Goal: Information Seeking & Learning: Learn about a topic

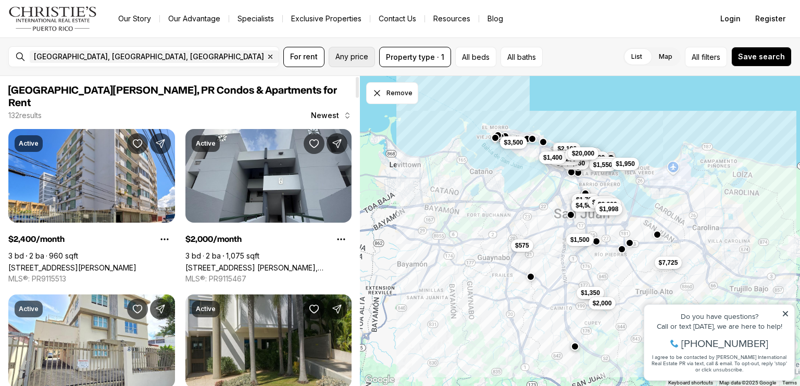
click at [346, 61] on button "Any price" at bounding box center [352, 57] width 46 height 20
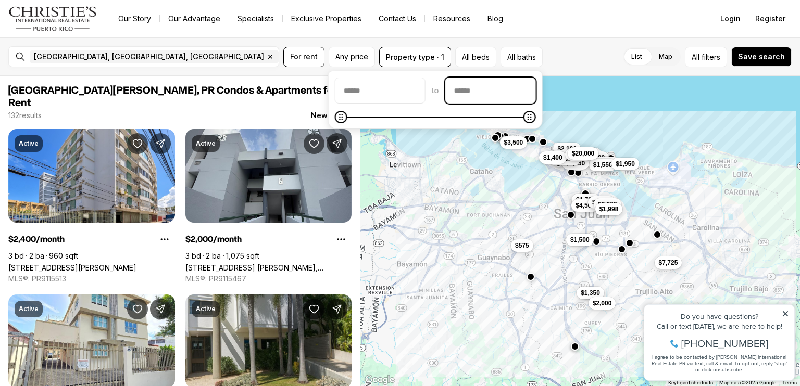
click at [468, 88] on input "priceMax" at bounding box center [491, 90] width 90 height 25
type input "******"
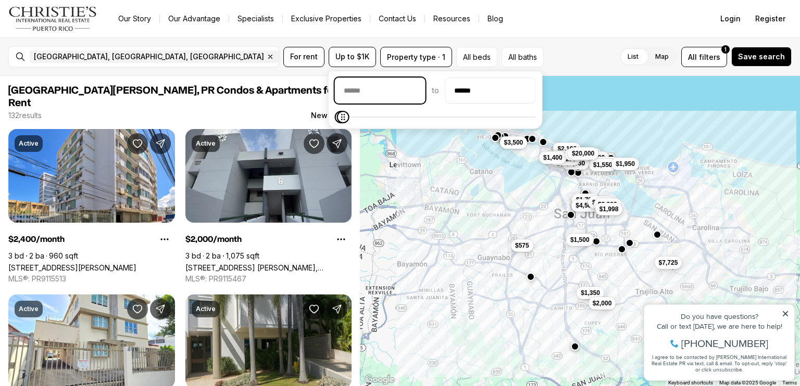
click at [418, 91] on input "priceMin" at bounding box center [380, 90] width 90 height 25
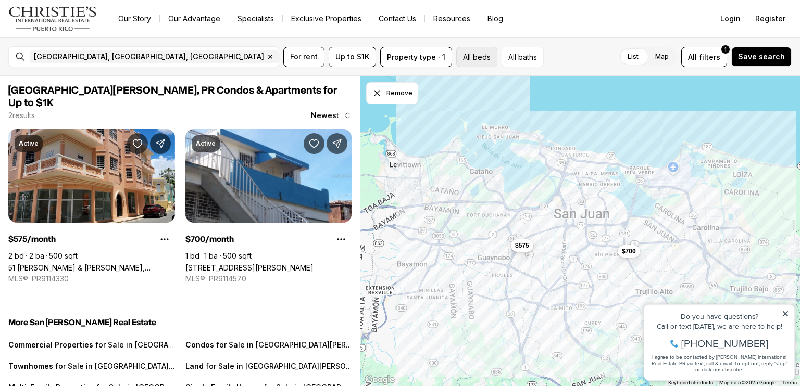
click at [482, 58] on button "All beds" at bounding box center [476, 57] width 41 height 20
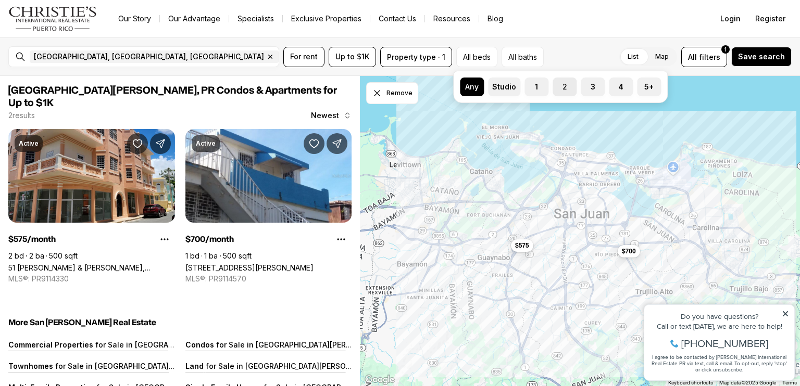
click at [561, 86] on button "2" at bounding box center [557, 83] width 10 height 10
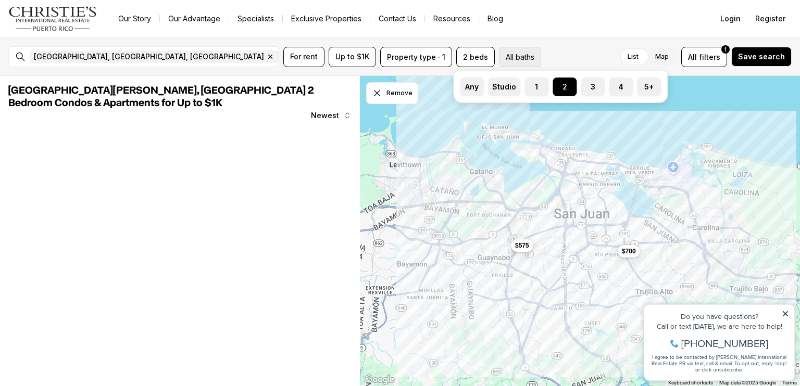
click at [519, 57] on button "All baths" at bounding box center [520, 57] width 42 height 20
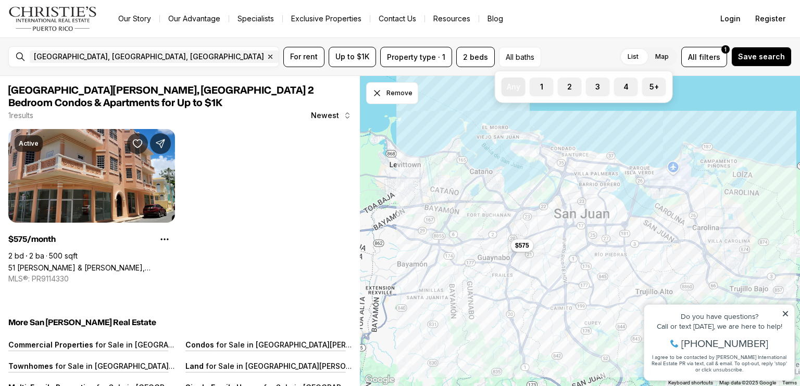
click at [515, 87] on label "Any" at bounding box center [513, 87] width 24 height 19
click at [512, 87] on button "Any" at bounding box center [506, 83] width 10 height 10
click at [671, 57] on label "Map" at bounding box center [662, 56] width 30 height 19
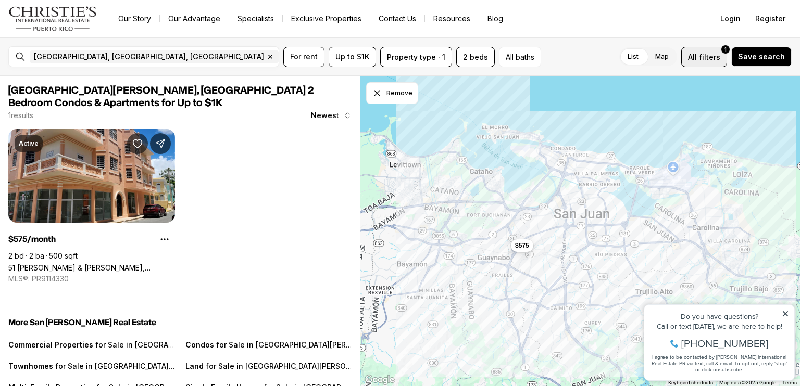
click at [709, 55] on span "filters" at bounding box center [709, 57] width 21 height 11
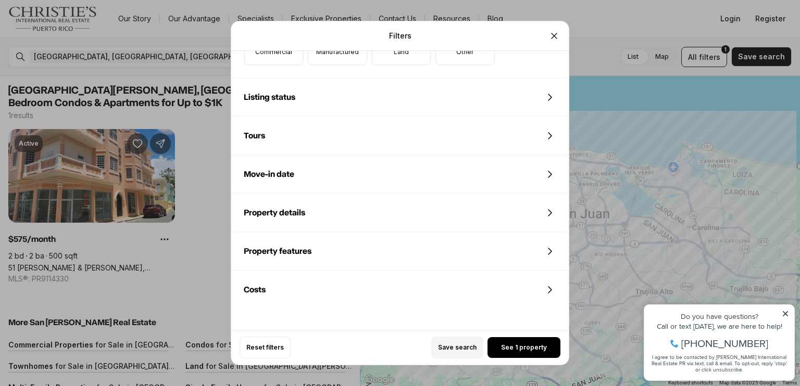
scroll to position [457, 0]
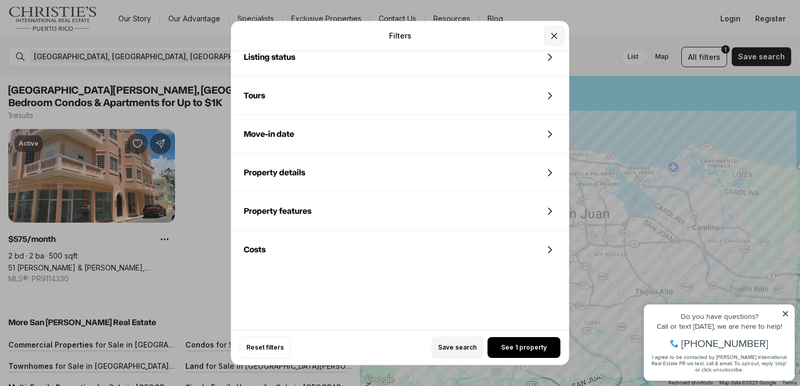
click at [556, 35] on icon "Close" at bounding box center [554, 36] width 10 height 10
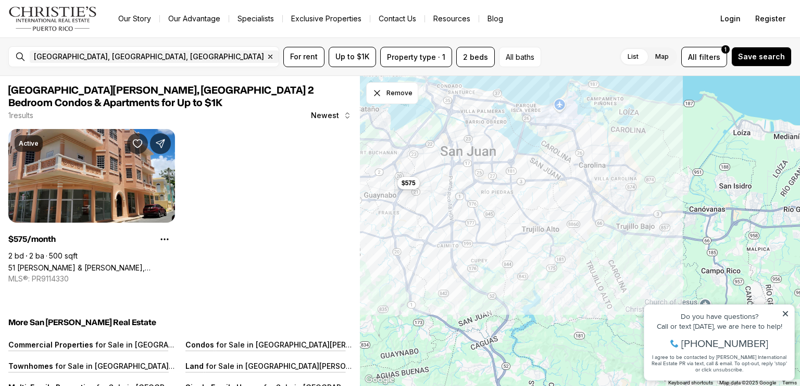
drag, startPoint x: 518, startPoint y: 302, endPoint x: 403, endPoint y: 239, distance: 130.9
click at [403, 239] on div "$575" at bounding box center [580, 231] width 440 height 311
click at [787, 313] on icon at bounding box center [784, 313] width 7 height 7
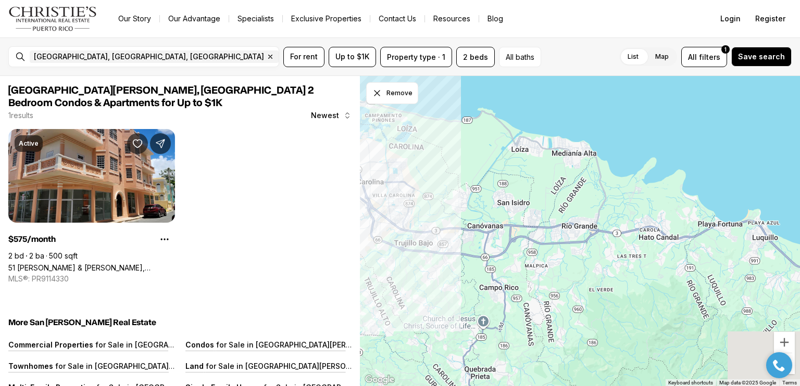
drag, startPoint x: 701, startPoint y: 272, endPoint x: 465, endPoint y: 273, distance: 235.9
click at [465, 273] on div "$575" at bounding box center [580, 231] width 440 height 311
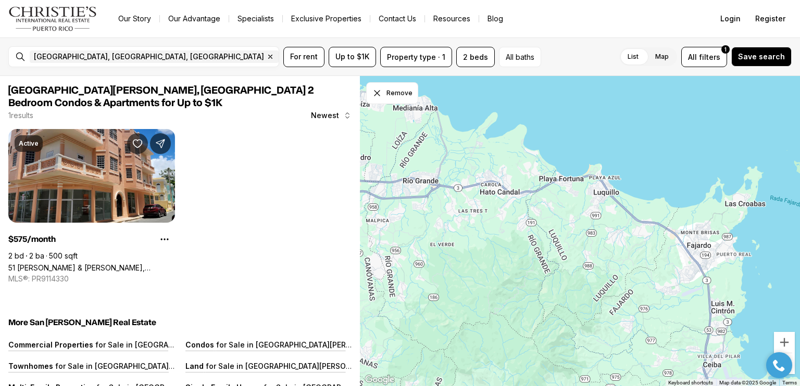
drag, startPoint x: 635, startPoint y: 285, endPoint x: 487, endPoint y: 256, distance: 151.2
click at [487, 256] on div at bounding box center [580, 231] width 440 height 311
click at [65, 58] on span "[GEOGRAPHIC_DATA], [GEOGRAPHIC_DATA], [GEOGRAPHIC_DATA]" at bounding box center [149, 57] width 230 height 8
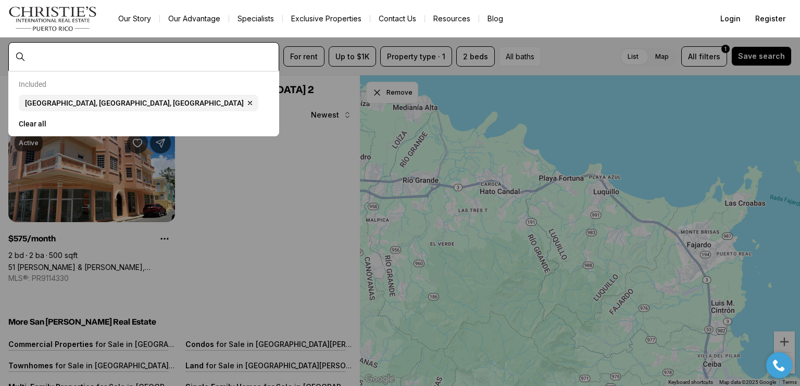
click at [43, 58] on input "text" at bounding box center [152, 56] width 245 height 9
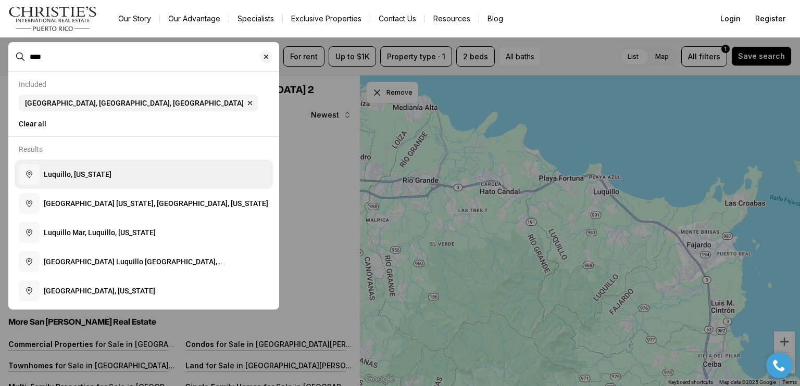
type input "****"
click at [63, 177] on span "Luquillo, [US_STATE]" at bounding box center [78, 174] width 68 height 8
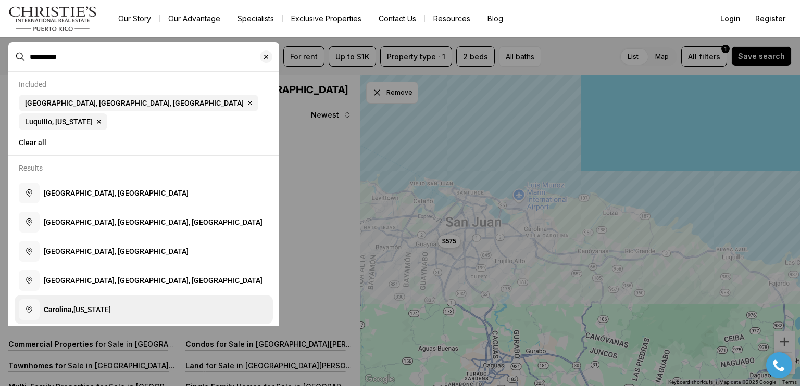
type input "*********"
click at [97, 306] on span "[GEOGRAPHIC_DATA], [US_STATE]" at bounding box center [77, 310] width 67 height 8
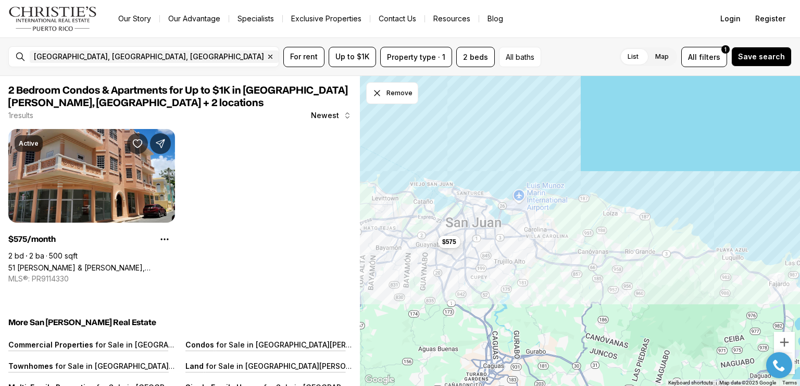
drag, startPoint x: 417, startPoint y: 335, endPoint x: 489, endPoint y: 316, distance: 74.9
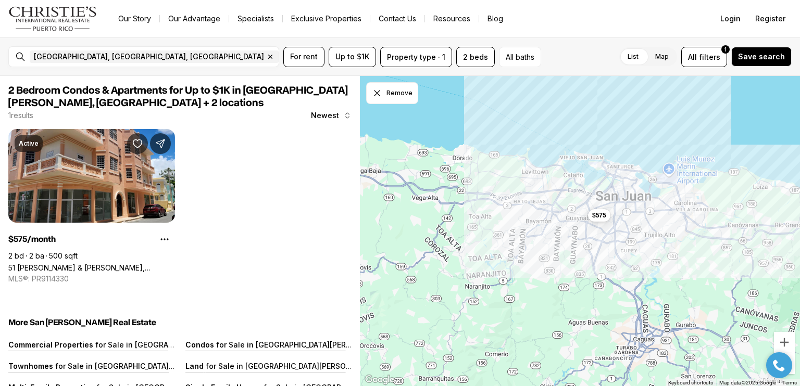
drag, startPoint x: 506, startPoint y: 315, endPoint x: 657, endPoint y: 288, distance: 153.3
click at [657, 288] on div "$575" at bounding box center [580, 231] width 440 height 311
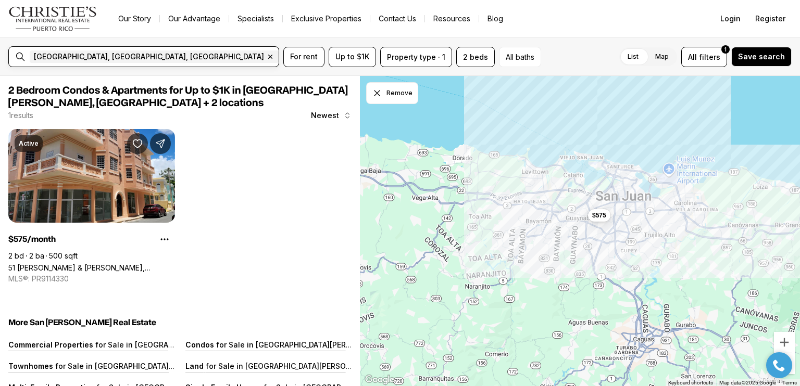
click at [395, 56] on input "text" at bounding box center [432, 57] width 74 height 12
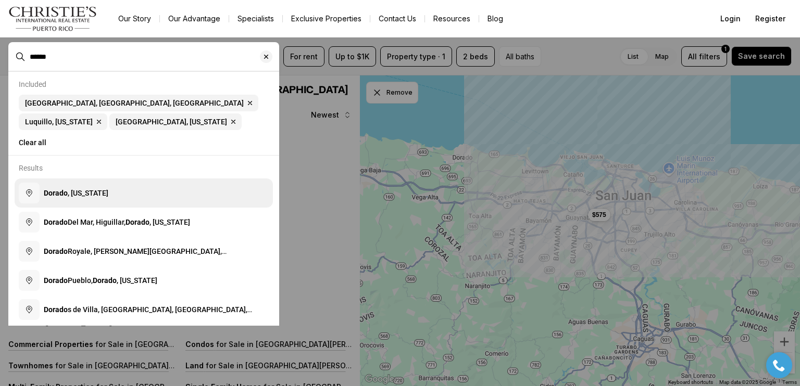
type input "******"
click at [73, 197] on span "Dorado , [US_STATE]" at bounding box center [76, 193] width 65 height 8
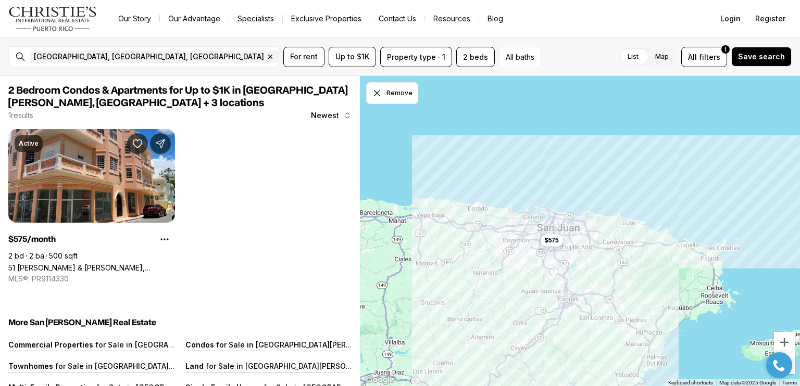
drag, startPoint x: 591, startPoint y: 331, endPoint x: 568, endPoint y: 281, distance: 55.4
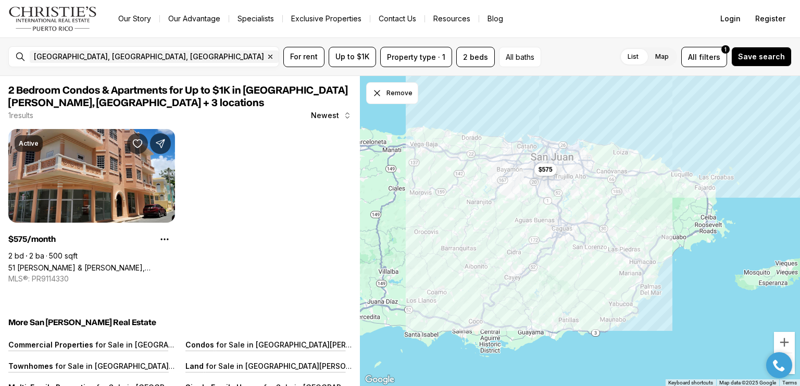
drag, startPoint x: 613, startPoint y: 352, endPoint x: 607, endPoint y: 280, distance: 72.1
click at [607, 280] on div "$575" at bounding box center [580, 231] width 440 height 311
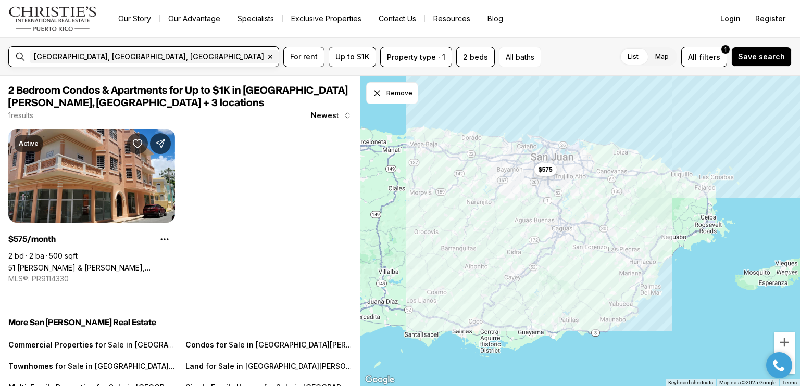
click at [396, 57] on input "text" at bounding box center [433, 57] width 74 height 12
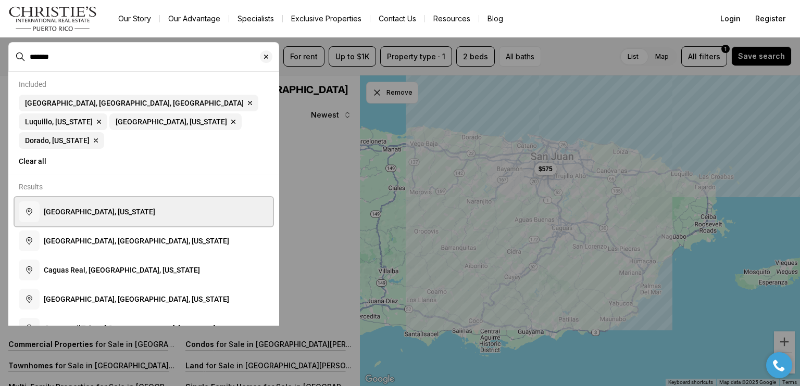
click at [70, 203] on button "[GEOGRAPHIC_DATA], [US_STATE]" at bounding box center [144, 211] width 258 height 29
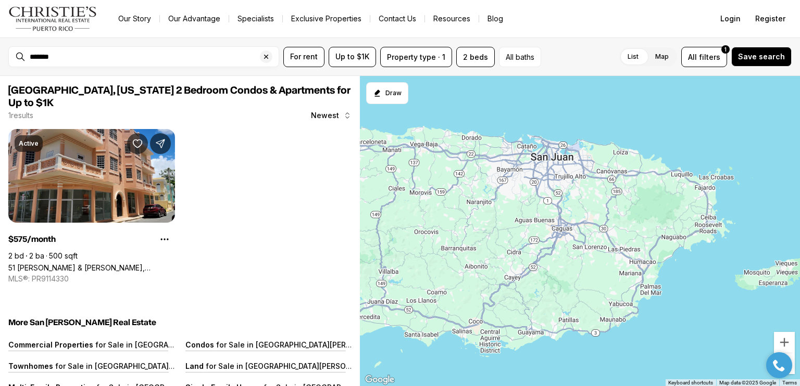
type input "**********"
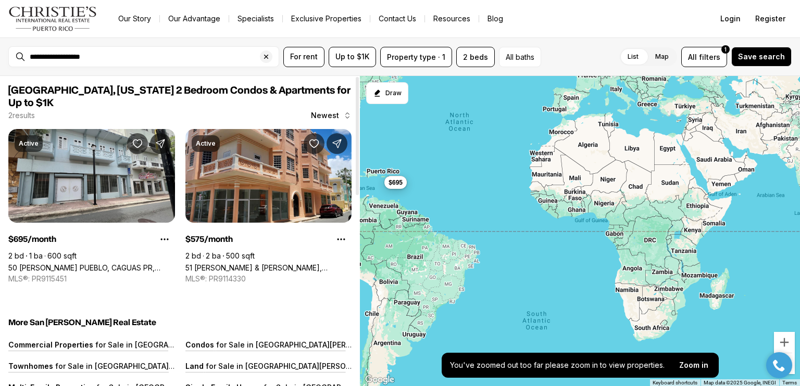
click at [376, 160] on div "$575 $695" at bounding box center [580, 231] width 440 height 311
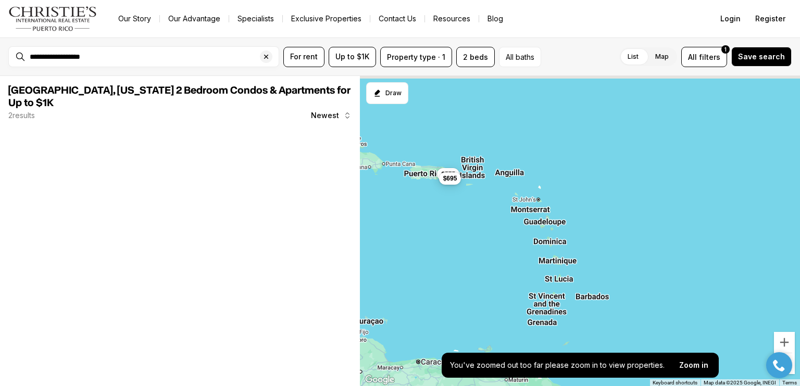
drag, startPoint x: 412, startPoint y: 163, endPoint x: 436, endPoint y: 193, distance: 37.8
click at [436, 193] on div "$575 $695" at bounding box center [580, 231] width 440 height 311
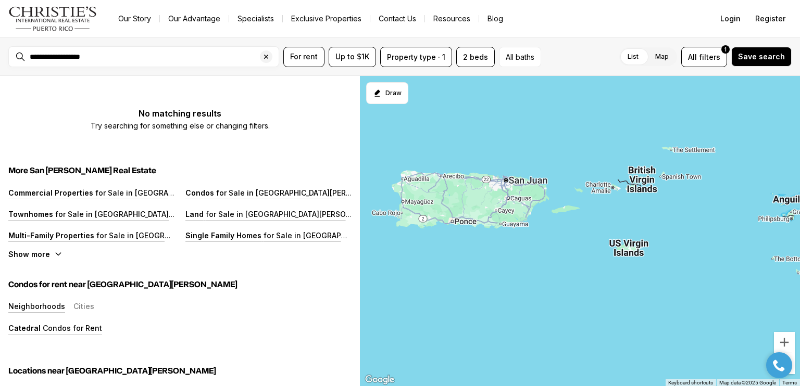
drag, startPoint x: 413, startPoint y: 125, endPoint x: 502, endPoint y: 285, distance: 182.7
click at [502, 285] on div at bounding box center [580, 231] width 440 height 311
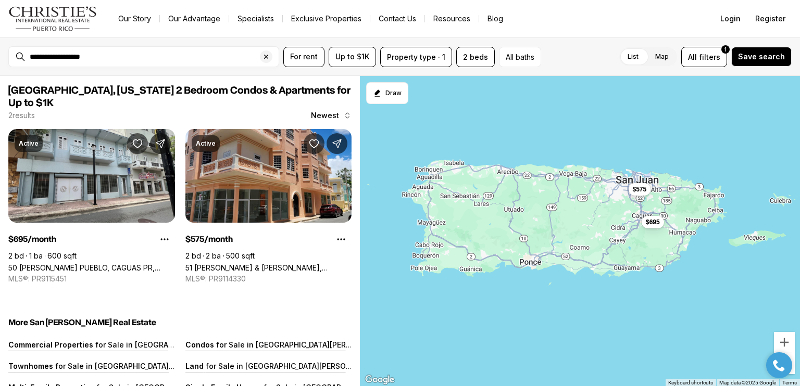
drag, startPoint x: 448, startPoint y: 243, endPoint x: 568, endPoint y: 333, distance: 150.6
click at [568, 333] on div "$695 $575" at bounding box center [580, 231] width 440 height 311
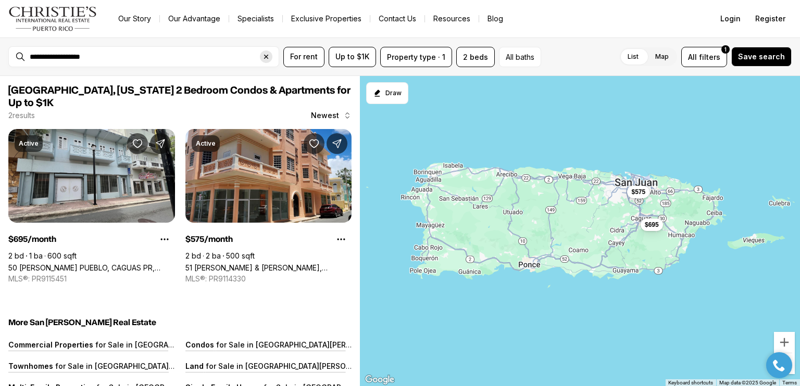
click at [263, 59] on icon "Clear search input" at bounding box center [266, 57] width 8 height 8
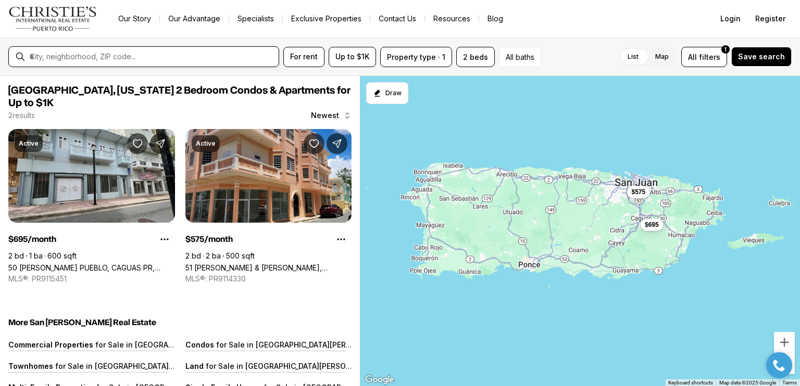
click at [37, 55] on input "text" at bounding box center [152, 56] width 245 height 9
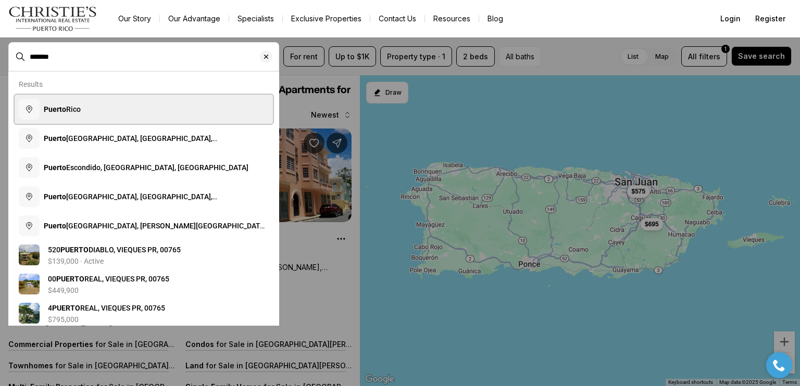
click at [51, 113] on b "Puerto" at bounding box center [55, 109] width 22 height 8
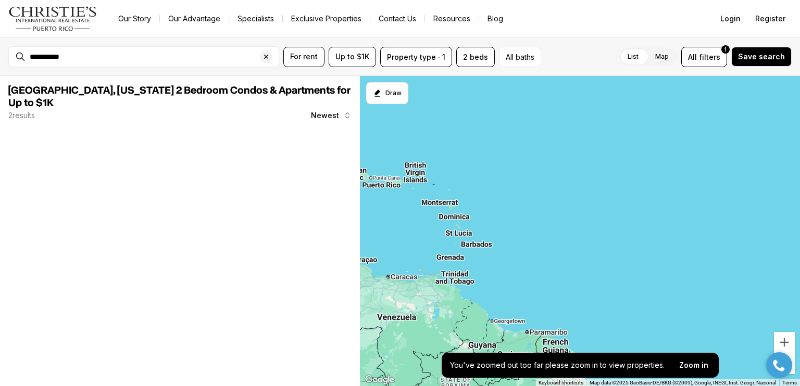
drag, startPoint x: 400, startPoint y: 175, endPoint x: 564, endPoint y: 309, distance: 212.1
click at [564, 309] on div at bounding box center [580, 231] width 440 height 311
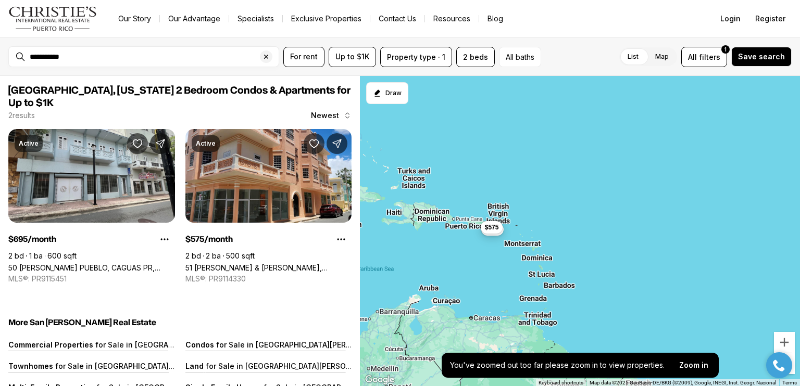
drag, startPoint x: 393, startPoint y: 227, endPoint x: 478, endPoint y: 270, distance: 95.2
click at [478, 270] on div "$695 $575" at bounding box center [580, 231] width 440 height 311
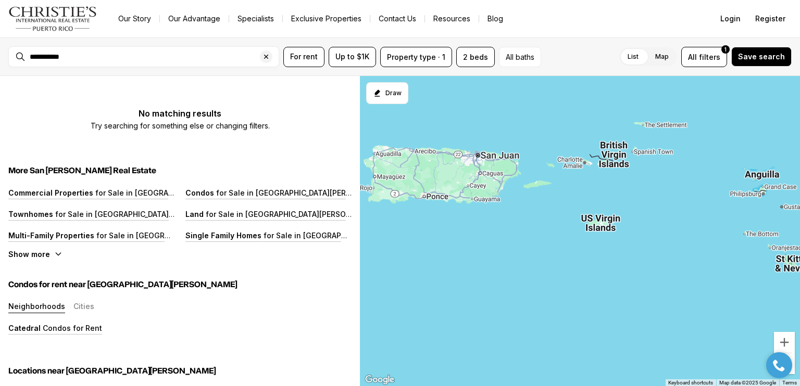
drag, startPoint x: 469, startPoint y: 168, endPoint x: 528, endPoint y: 386, distance: 226.1
click at [528, 386] on div at bounding box center [580, 231] width 440 height 311
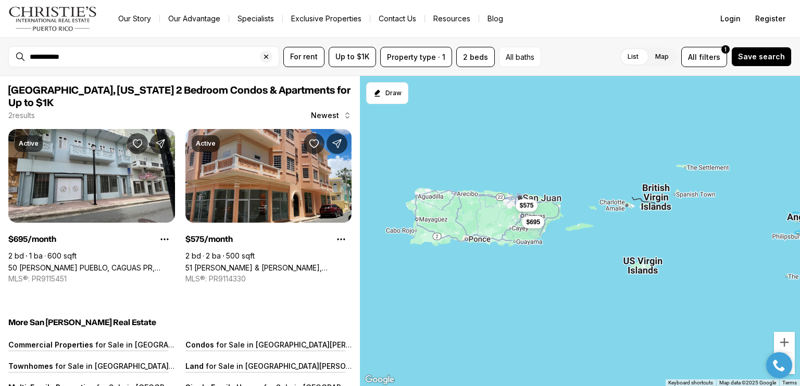
drag, startPoint x: 447, startPoint y: 264, endPoint x: 489, endPoint y: 308, distance: 60.8
click at [489, 308] on div "$695 $575" at bounding box center [580, 231] width 440 height 311
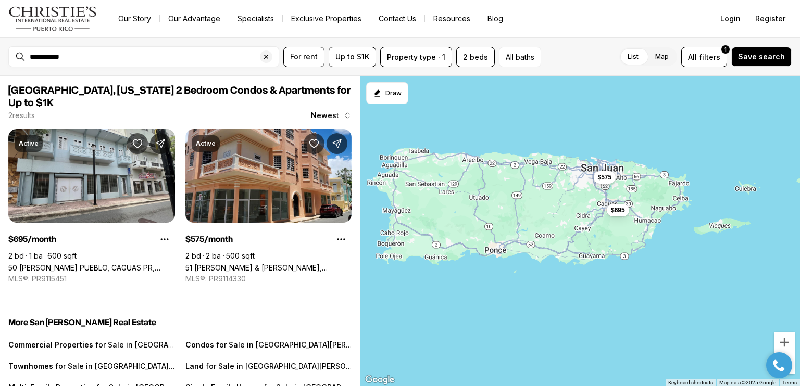
drag, startPoint x: 460, startPoint y: 199, endPoint x: 515, endPoint y: 284, distance: 100.5
click at [515, 284] on div "$695 $575" at bounding box center [580, 231] width 440 height 311
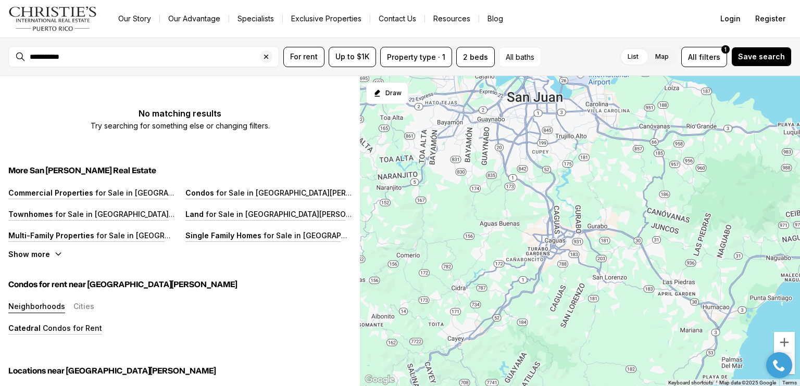
drag, startPoint x: 657, startPoint y: 125, endPoint x: 542, endPoint y: 333, distance: 236.8
click at [542, 333] on div at bounding box center [580, 231] width 440 height 311
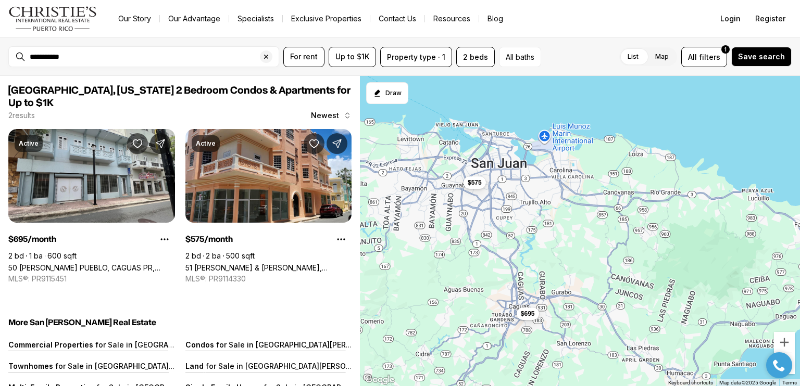
drag, startPoint x: 525, startPoint y: 191, endPoint x: 490, endPoint y: 258, distance: 76.1
click at [490, 258] on div "$695 $575" at bounding box center [580, 231] width 440 height 311
click at [526, 313] on span "$695" at bounding box center [527, 314] width 14 height 8
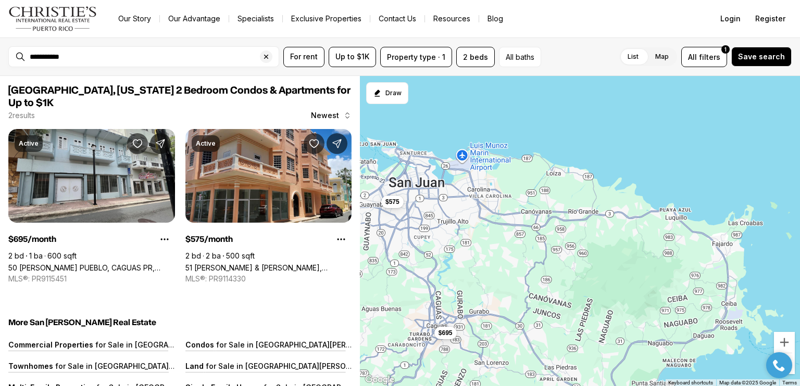
drag, startPoint x: 717, startPoint y: 264, endPoint x: 634, endPoint y: 282, distance: 85.7
click at [634, 282] on div "$695 $575" at bounding box center [580, 231] width 440 height 311
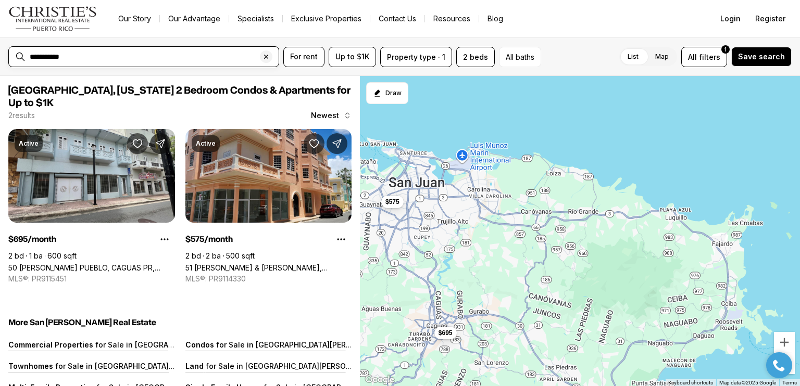
click at [79, 54] on input "**********" at bounding box center [152, 56] width 245 height 9
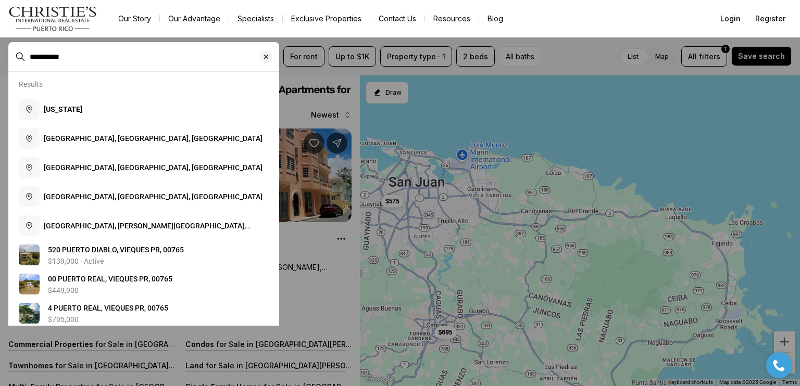
drag, startPoint x: 76, startPoint y: 55, endPoint x: 0, endPoint y: 60, distance: 76.2
click at [8, 60] on span "**********" at bounding box center [143, 57] width 271 height 20
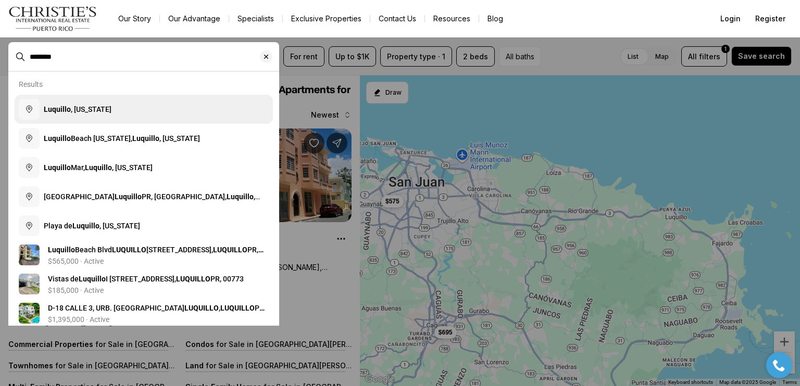
type input "********"
click at [42, 114] on button "Luquillo , [US_STATE]" at bounding box center [144, 109] width 258 height 29
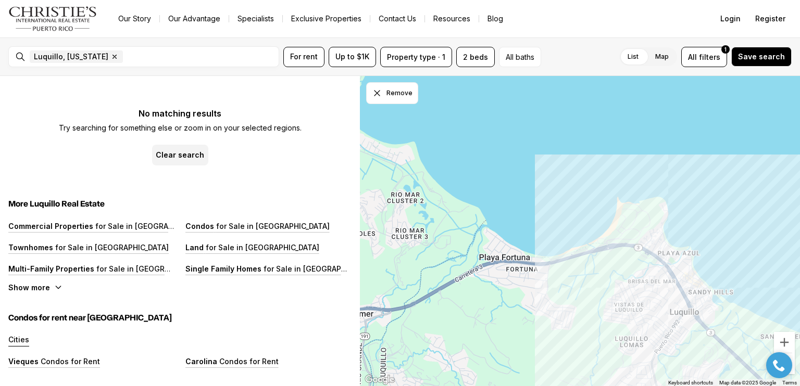
drag, startPoint x: 487, startPoint y: 256, endPoint x: 558, endPoint y: 285, distance: 76.3
click at [558, 285] on div at bounding box center [580, 231] width 440 height 311
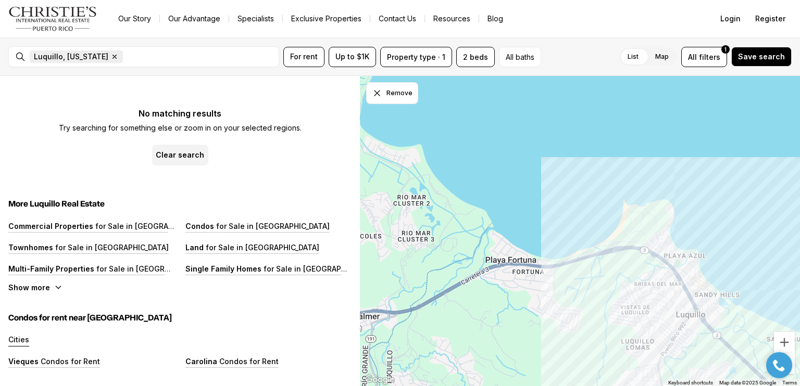
click at [110, 55] on icon "button" at bounding box center [114, 57] width 8 height 8
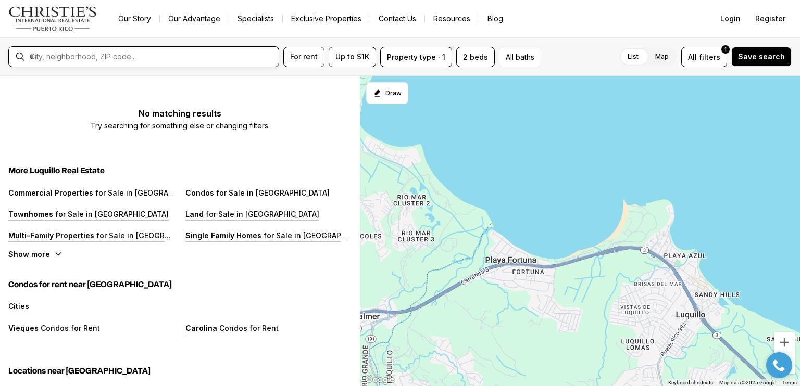
click at [62, 54] on input "text" at bounding box center [152, 56] width 245 height 9
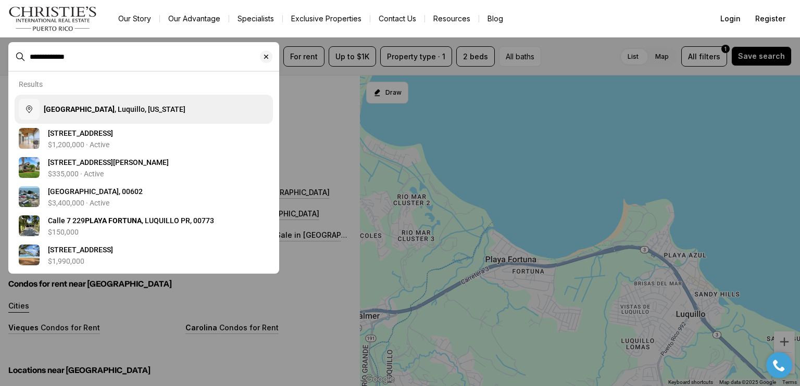
type input "**********"
click at [97, 110] on span "[GEOGRAPHIC_DATA] , [GEOGRAPHIC_DATA], [US_STATE]" at bounding box center [115, 109] width 142 height 8
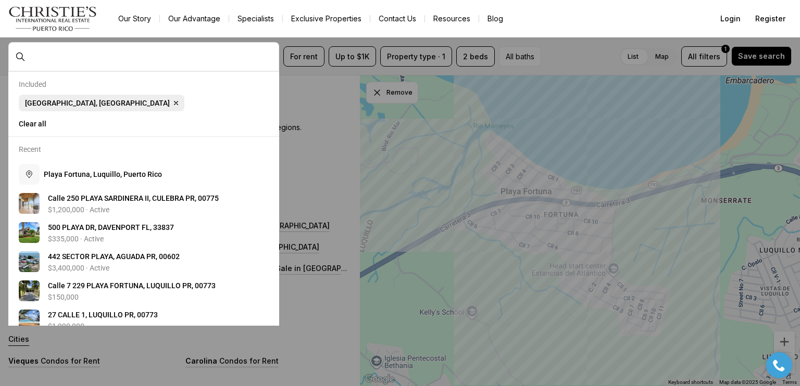
click at [172, 103] on icon "button" at bounding box center [176, 103] width 8 height 8
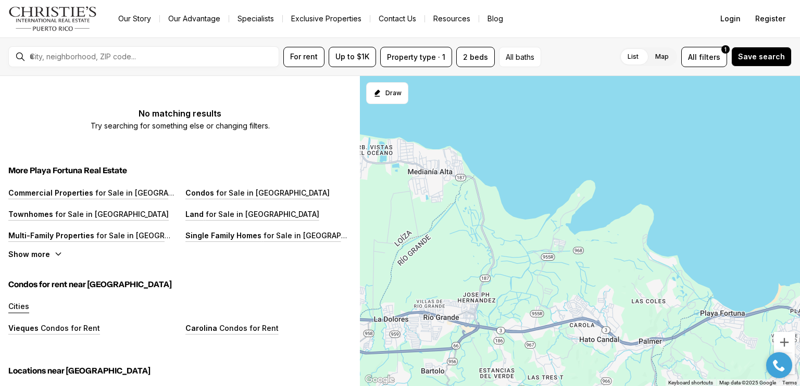
drag, startPoint x: 469, startPoint y: 208, endPoint x: 638, endPoint y: 279, distance: 183.4
click at [638, 279] on div at bounding box center [580, 231] width 440 height 311
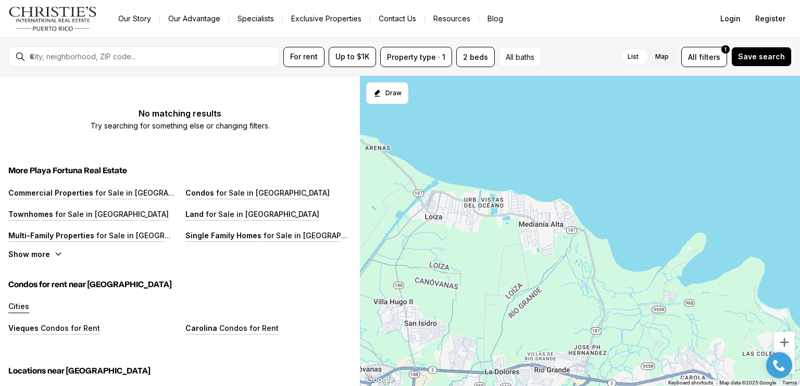
drag, startPoint x: 498, startPoint y: 230, endPoint x: 610, endPoint y: 283, distance: 124.1
click at [610, 283] on div at bounding box center [580, 231] width 440 height 311
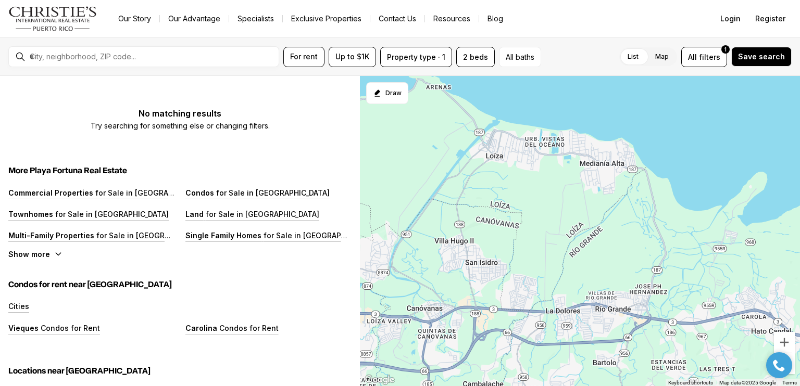
drag, startPoint x: 486, startPoint y: 265, endPoint x: 557, endPoint y: 212, distance: 88.9
click at [557, 212] on div at bounding box center [580, 231] width 440 height 311
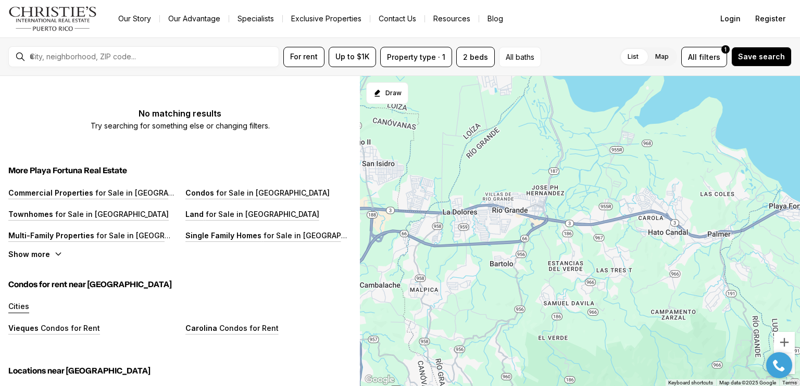
drag, startPoint x: 631, startPoint y: 273, endPoint x: 526, endPoint y: 173, distance: 144.7
click at [526, 173] on div at bounding box center [580, 231] width 440 height 311
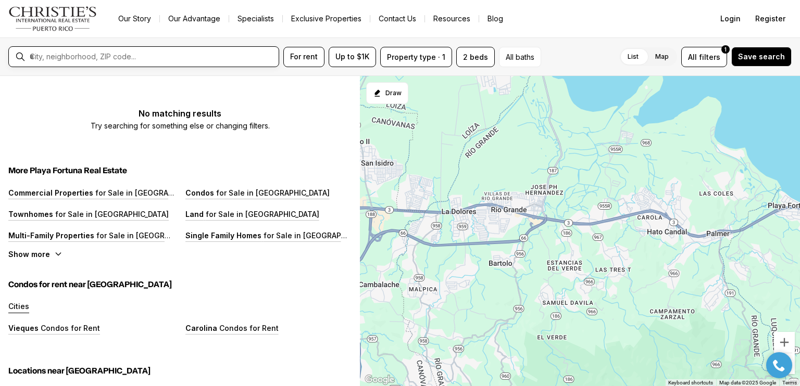
click at [33, 56] on input "text" at bounding box center [152, 56] width 245 height 9
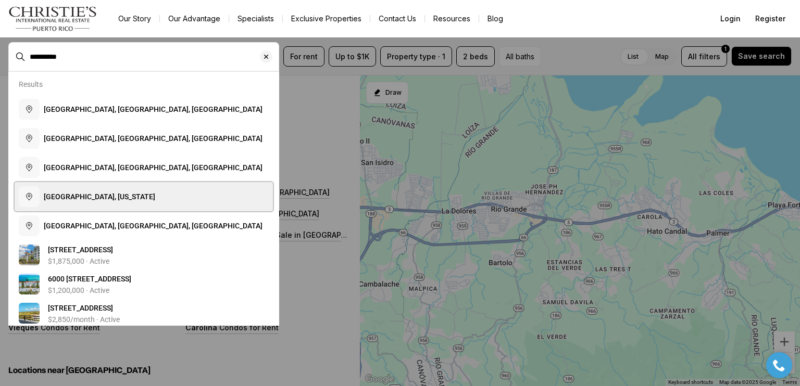
click at [93, 199] on span "[GEOGRAPHIC_DATA], [US_STATE]" at bounding box center [99, 197] width 111 height 8
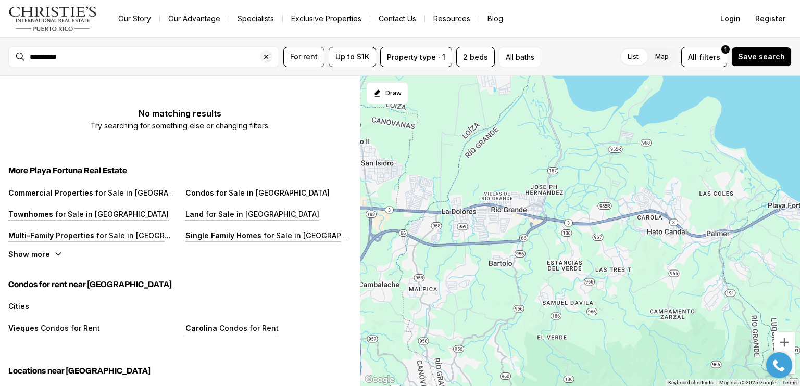
type input "**********"
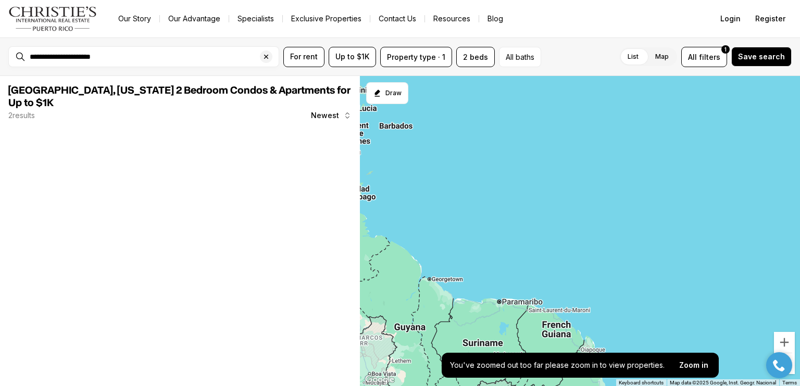
drag, startPoint x: 371, startPoint y: 168, endPoint x: 596, endPoint y: 175, distance: 224.5
click at [595, 176] on div at bounding box center [580, 231] width 440 height 311
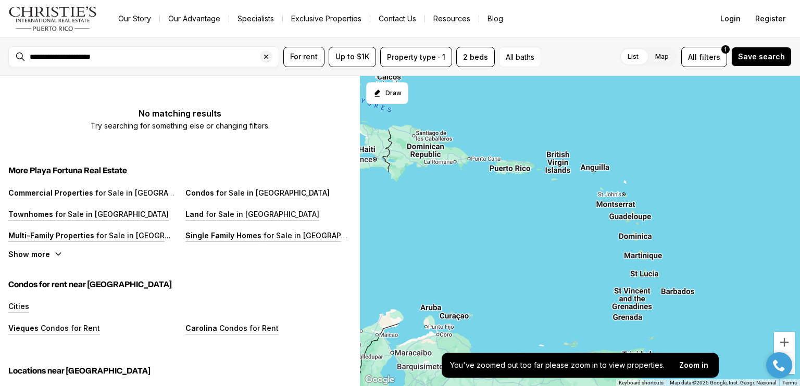
drag, startPoint x: 420, startPoint y: 151, endPoint x: 681, endPoint y: 341, distance: 322.7
click at [681, 341] on div at bounding box center [580, 231] width 440 height 311
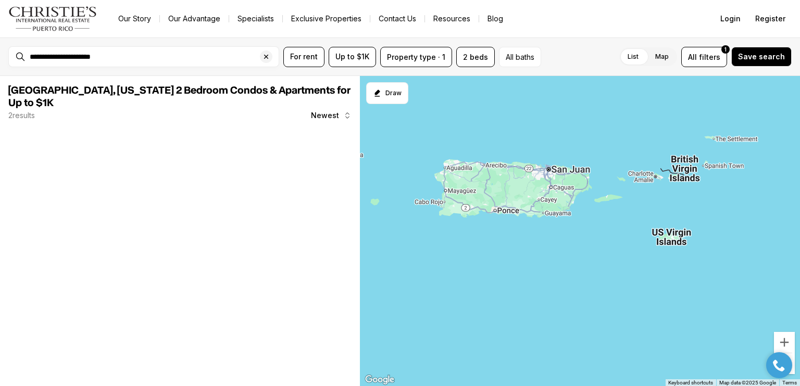
drag, startPoint x: 571, startPoint y: 116, endPoint x: 548, endPoint y: 371, distance: 255.6
click at [550, 386] on div at bounding box center [580, 231] width 440 height 311
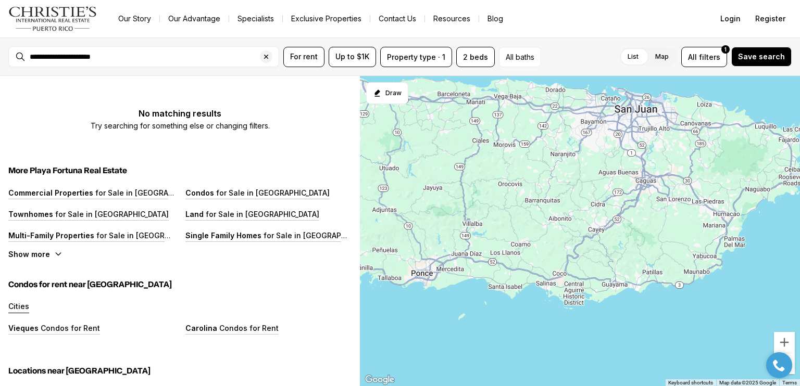
drag, startPoint x: 519, startPoint y: 206, endPoint x: 602, endPoint y: 377, distance: 190.5
click at [602, 377] on div at bounding box center [580, 231] width 440 height 311
